Goal: Communication & Community: Answer question/provide support

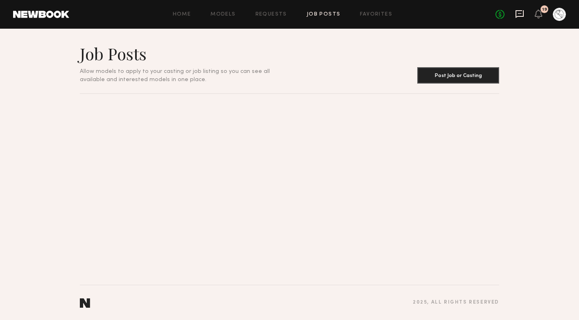
click at [519, 16] on icon at bounding box center [520, 14] width 8 height 8
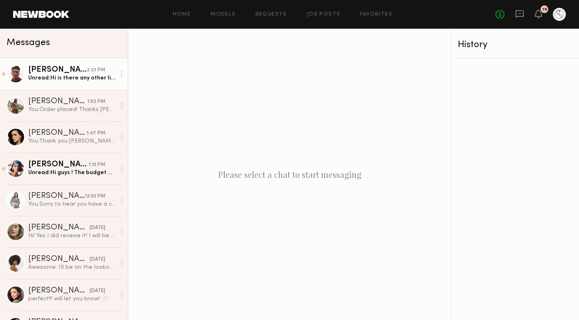
click at [68, 82] on div "Unread: Hi is there any other links to the canva page because the hyperlink isn…" at bounding box center [71, 78] width 87 height 8
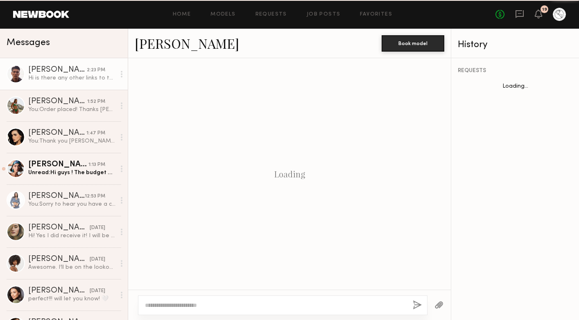
scroll to position [217, 0]
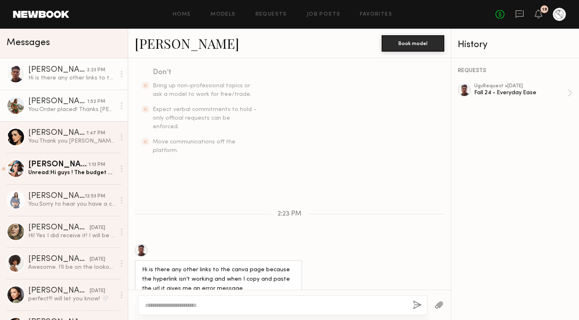
click at [69, 91] on link "[PERSON_NAME] 1:52 PM You: Order placed! Thanks [PERSON_NAME]! We just swapped …" at bounding box center [64, 106] width 128 height 32
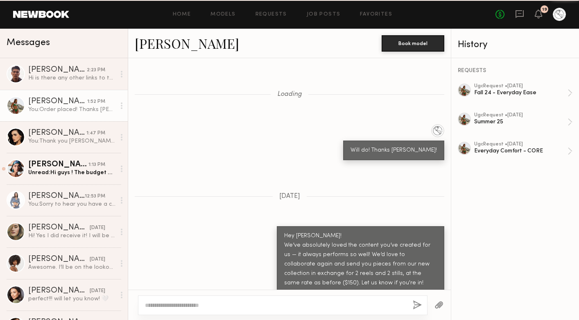
scroll to position [975, 0]
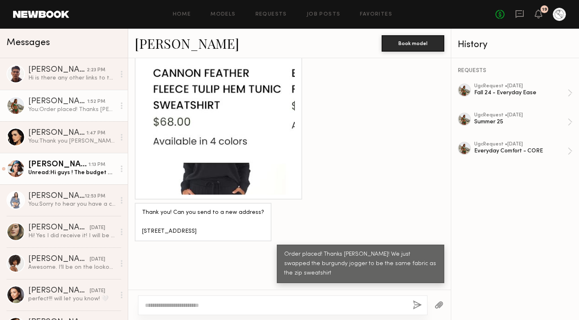
click at [68, 161] on div "[PERSON_NAME]" at bounding box center [58, 165] width 60 height 8
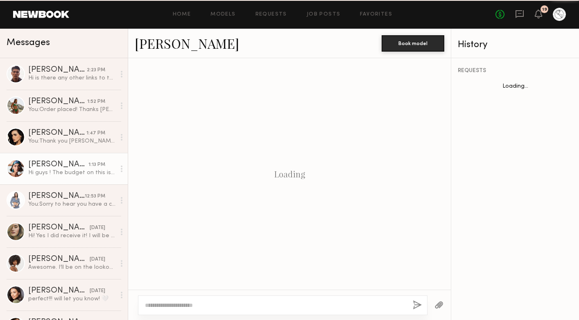
scroll to position [207, 0]
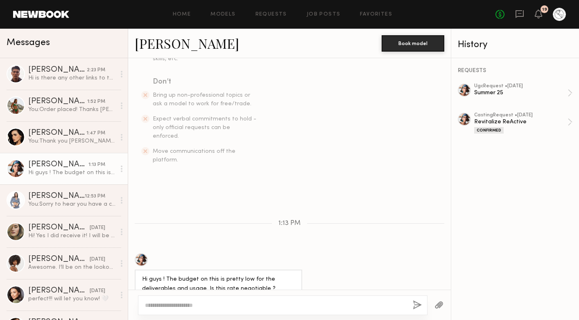
click at [170, 275] on div "Hi guys ! The budget on this is pretty low for the deliverables and usage. Is t…" at bounding box center [218, 284] width 153 height 19
copy div "Hi guys ! The budget on this is pretty low for the deliverables and usage. Is t…"
click at [177, 305] on textarea at bounding box center [275, 305] width 261 height 8
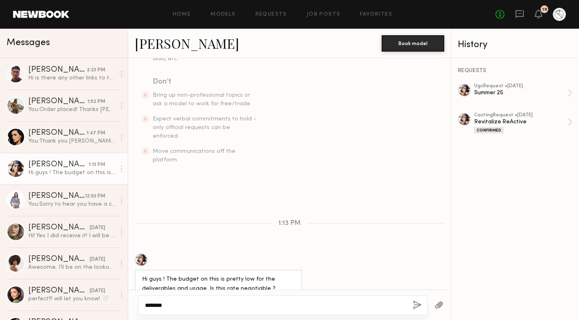
paste textarea "**********"
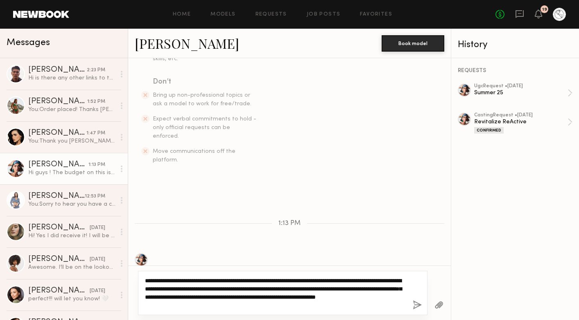
scroll to position [231, 0]
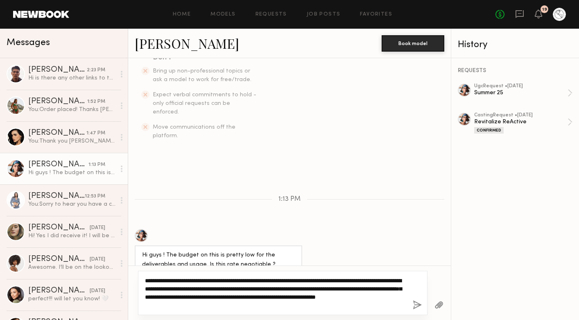
type textarea "**********"
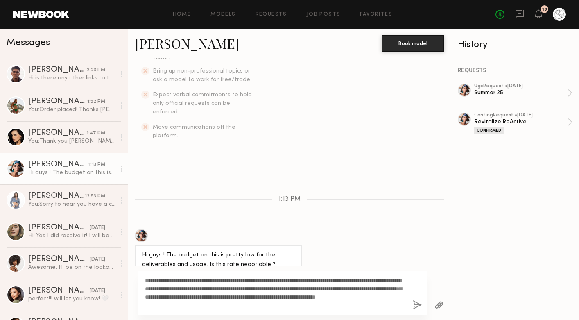
click at [416, 308] on button "button" at bounding box center [417, 305] width 9 height 10
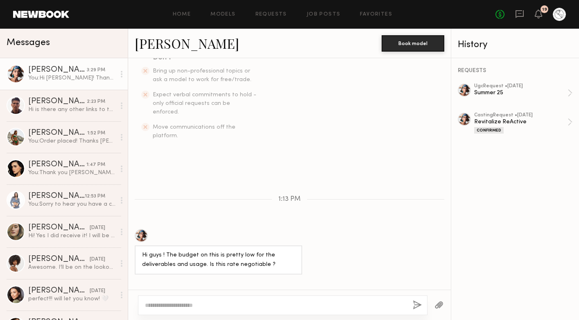
scroll to position [340, 0]
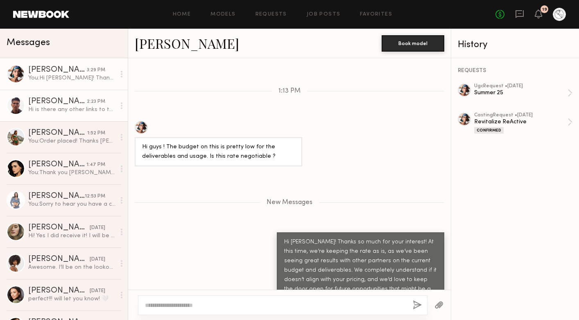
click at [60, 110] on div "Hi is there any other links to the canva page because the hyperlink isn’t worki…" at bounding box center [71, 110] width 87 height 8
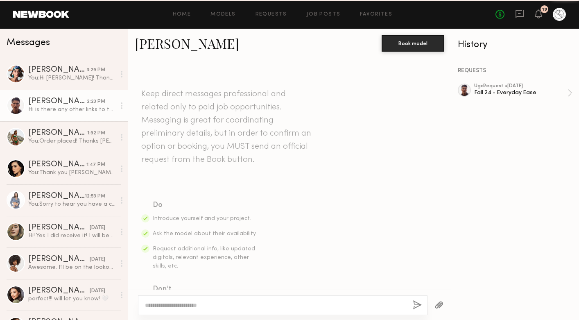
scroll to position [217, 0]
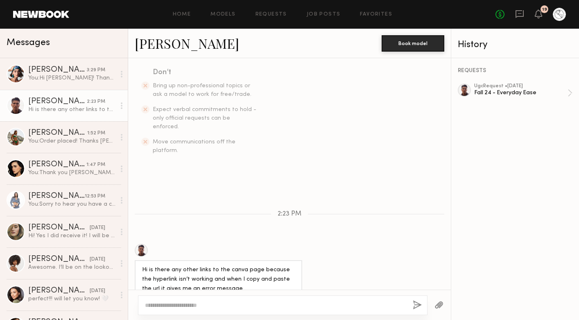
click at [202, 304] on textarea at bounding box center [275, 305] width 261 height 8
paste textarea "**********"
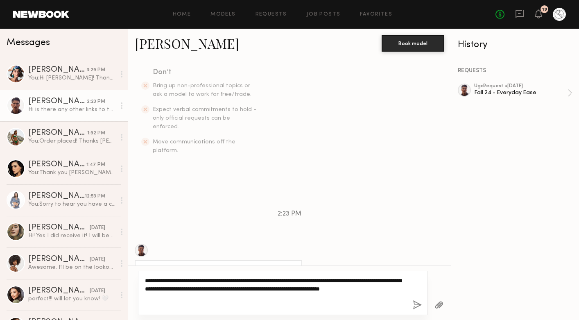
type textarea "**********"
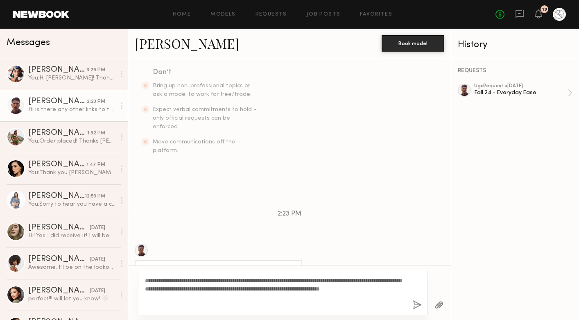
click at [417, 302] on button "button" at bounding box center [417, 305] width 9 height 10
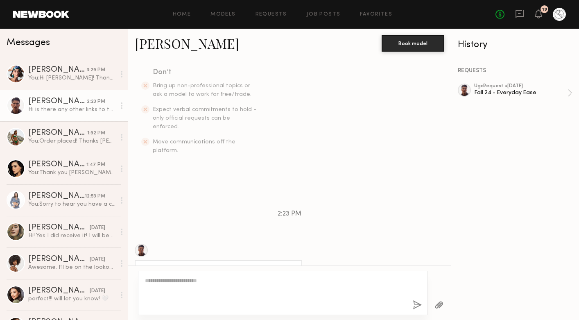
scroll to position [340, 0]
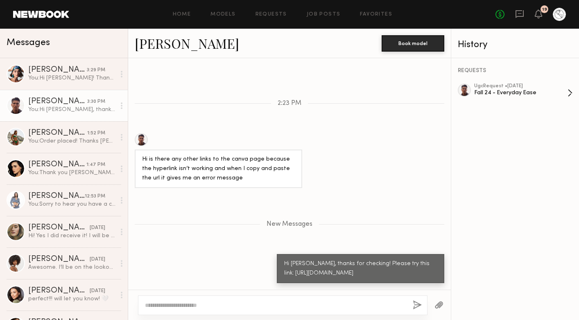
click at [486, 94] on div "Fall 24 - Everyday Ease" at bounding box center [520, 93] width 93 height 8
click at [192, 306] on textarea at bounding box center [275, 305] width 261 height 8
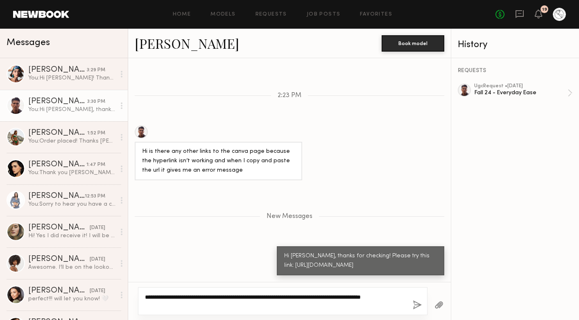
scroll to position [347, 0]
paste textarea "**********"
type textarea "**********"
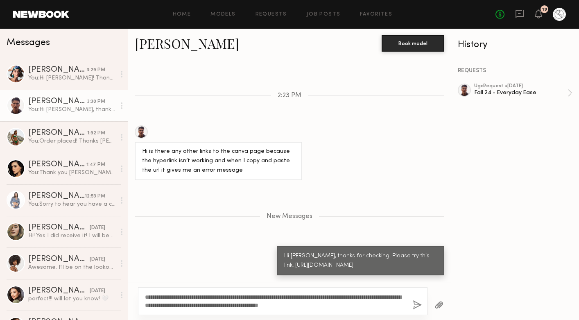
click at [416, 305] on button "button" at bounding box center [417, 305] width 9 height 10
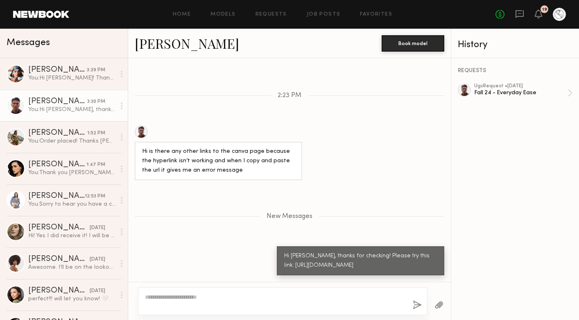
scroll to position [407, 0]
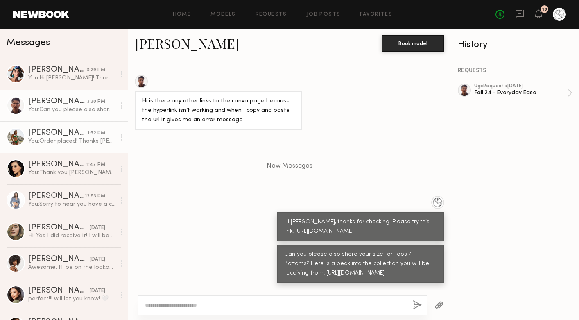
click at [63, 138] on div "You: Order placed! Thanks [PERSON_NAME]! We just swapped the burgundy jogger to…" at bounding box center [71, 141] width 87 height 8
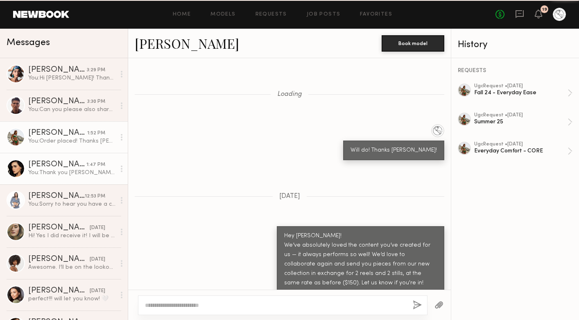
scroll to position [975, 0]
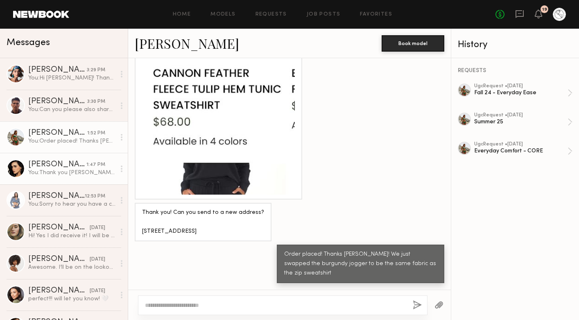
click at [59, 178] on link "[PERSON_NAME] 1:47 PM You: Thank you [PERSON_NAME]!" at bounding box center [64, 169] width 128 height 32
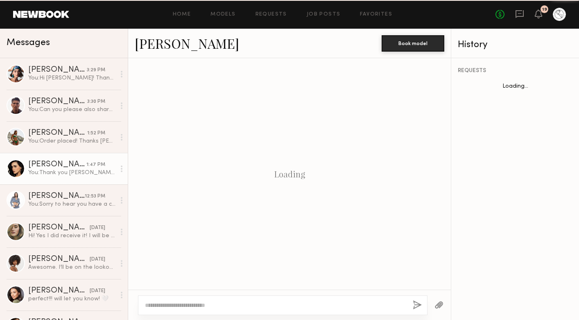
scroll to position [739, 0]
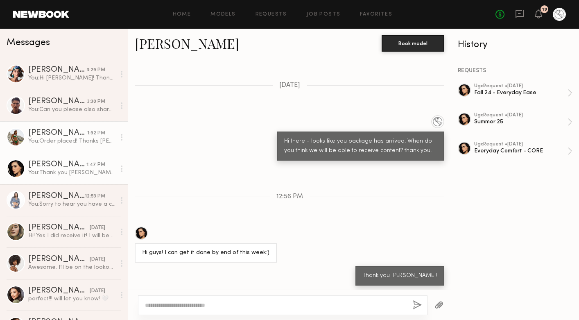
click at [60, 141] on div "You: Order placed! Thanks [PERSON_NAME]! We just swapped the burgundy jogger to…" at bounding box center [71, 141] width 87 height 8
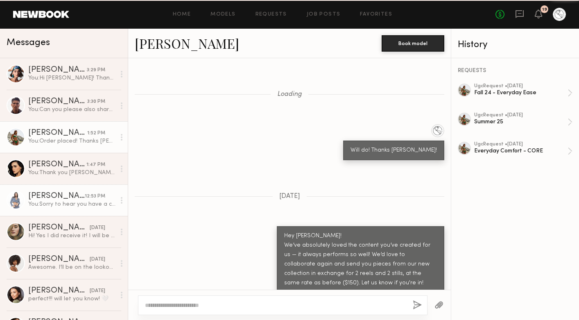
scroll to position [975, 0]
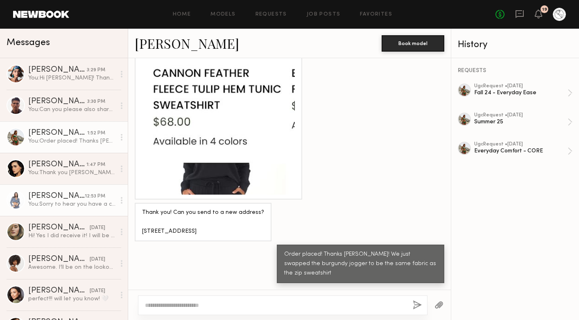
click at [54, 201] on div "You: Sorry to hear you have a cold! That plan sounds great. Sending through the…" at bounding box center [71, 204] width 87 height 8
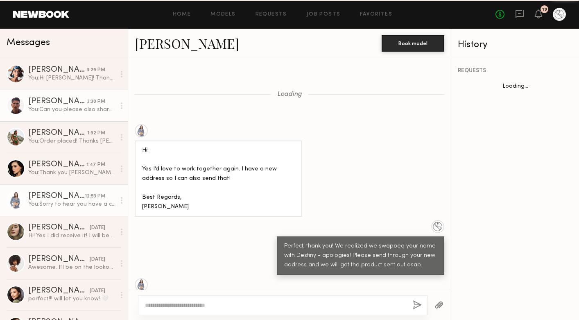
scroll to position [607, 0]
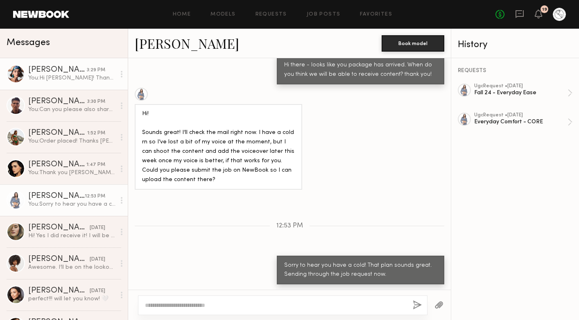
click at [71, 82] on div "You: Hi [PERSON_NAME]! Thanks so much for your interest! At this time, we’re ke…" at bounding box center [71, 78] width 87 height 8
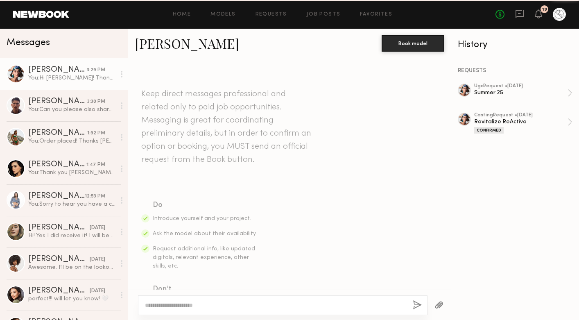
scroll to position [277, 0]
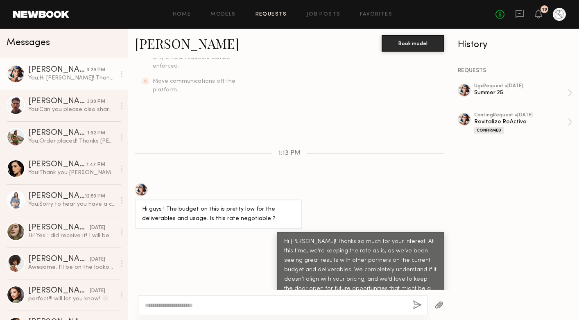
click at [262, 13] on link "Requests" at bounding box center [272, 14] width 32 height 5
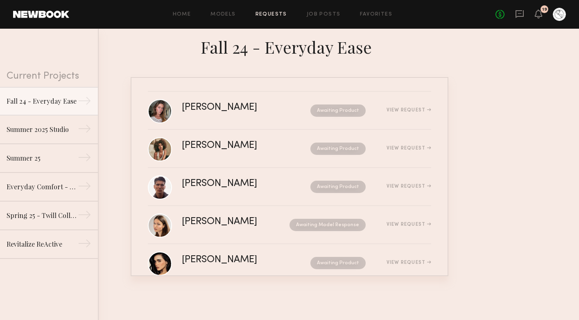
scroll to position [134, 0]
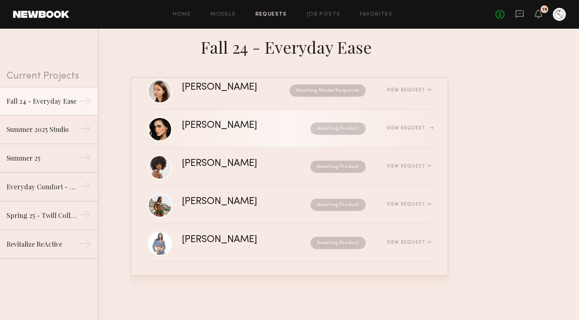
click at [230, 116] on link "[PERSON_NAME] Awaiting Product View Request" at bounding box center [289, 129] width 283 height 38
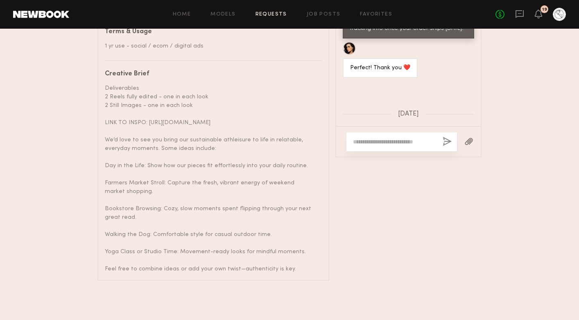
scroll to position [799, 0]
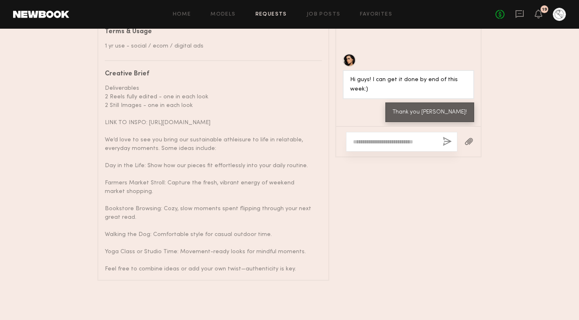
click at [388, 132] on div at bounding box center [401, 142] width 111 height 20
click at [378, 133] on div at bounding box center [401, 142] width 111 height 20
click at [371, 138] on textarea at bounding box center [394, 142] width 83 height 8
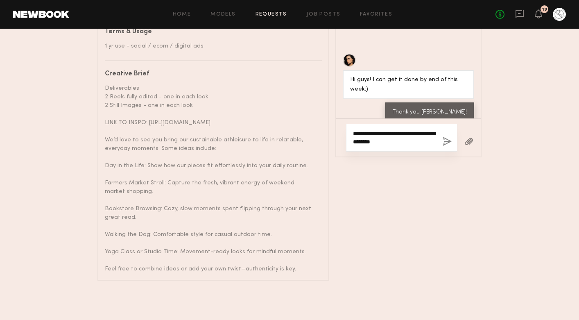
click at [370, 129] on textarea "**********" at bounding box center [394, 137] width 83 height 16
type textarea "**********"
click at [448, 137] on button "button" at bounding box center [447, 142] width 9 height 10
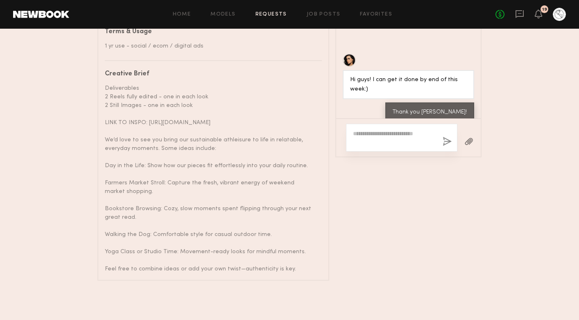
scroll to position [910, 0]
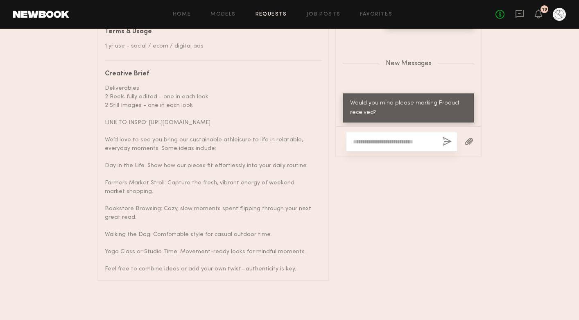
click at [267, 15] on link "Requests" at bounding box center [272, 14] width 32 height 5
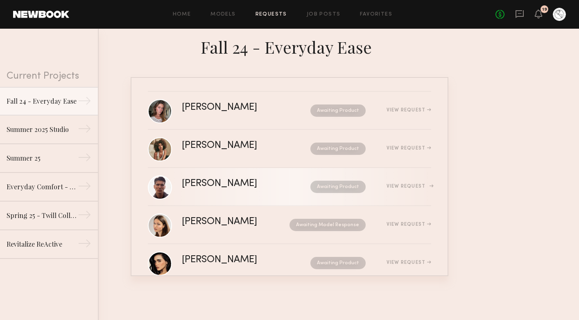
scroll to position [134, 0]
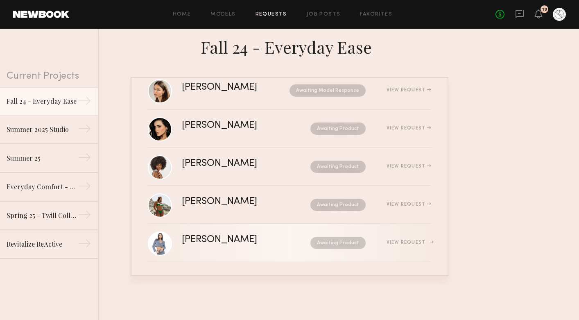
click at [284, 245] on div "Awaiting Product" at bounding box center [325, 243] width 82 height 12
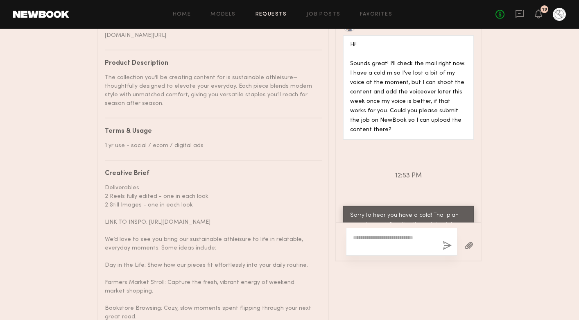
scroll to position [524, 0]
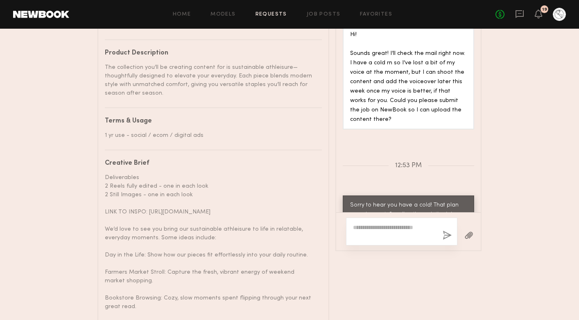
click at [401, 240] on textarea at bounding box center [394, 231] width 83 height 16
paste textarea "**********"
type textarea "**********"
click at [448, 241] on button "button" at bounding box center [447, 236] width 9 height 10
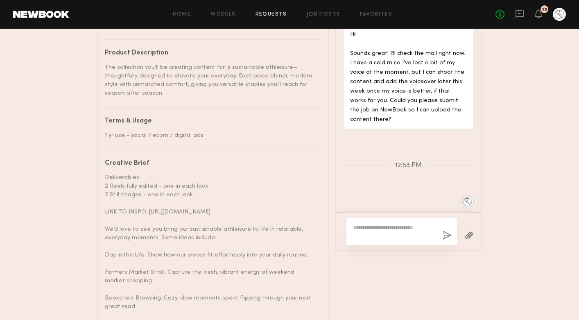
scroll to position [805, 0]
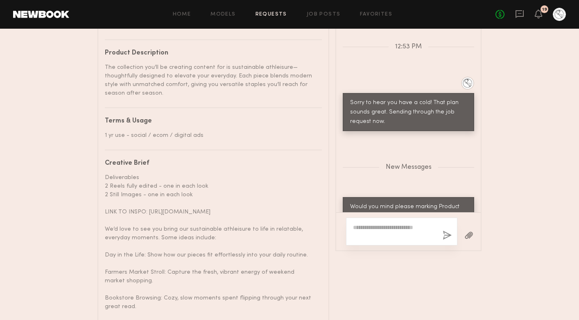
click at [269, 15] on link "Requests" at bounding box center [272, 14] width 32 height 5
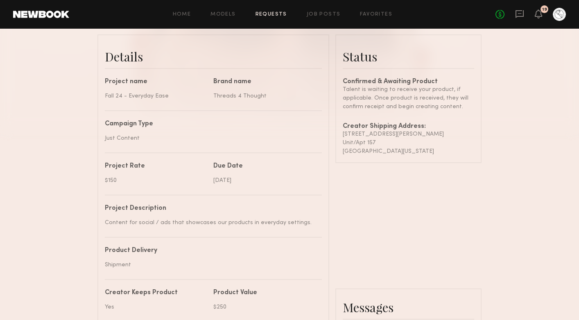
scroll to position [498, 0]
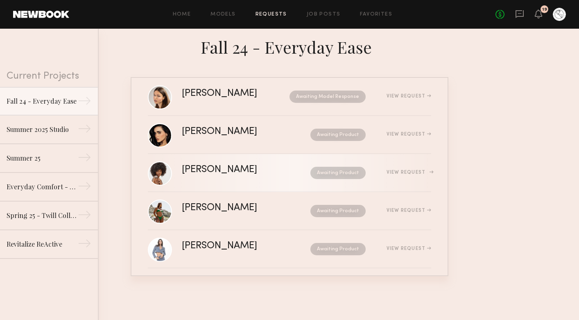
scroll to position [134, 0]
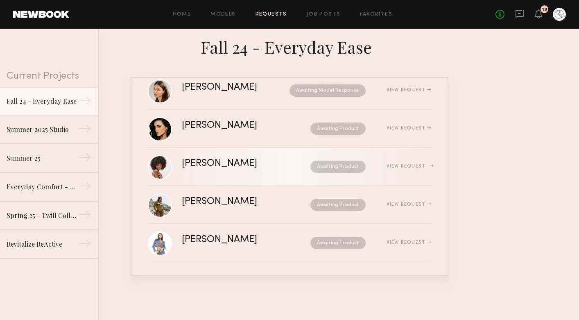
click at [237, 171] on div "[PERSON_NAME] Awaiting Product View Request" at bounding box center [306, 167] width 249 height 16
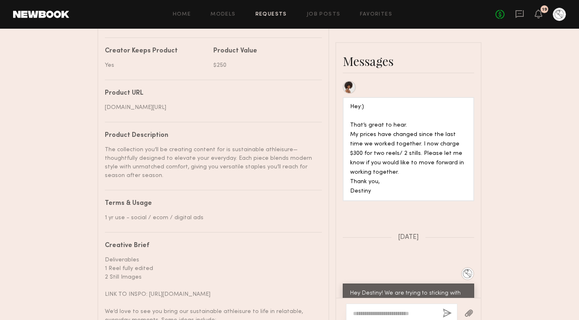
scroll to position [421, 0]
